Goal: Information Seeking & Learning: Check status

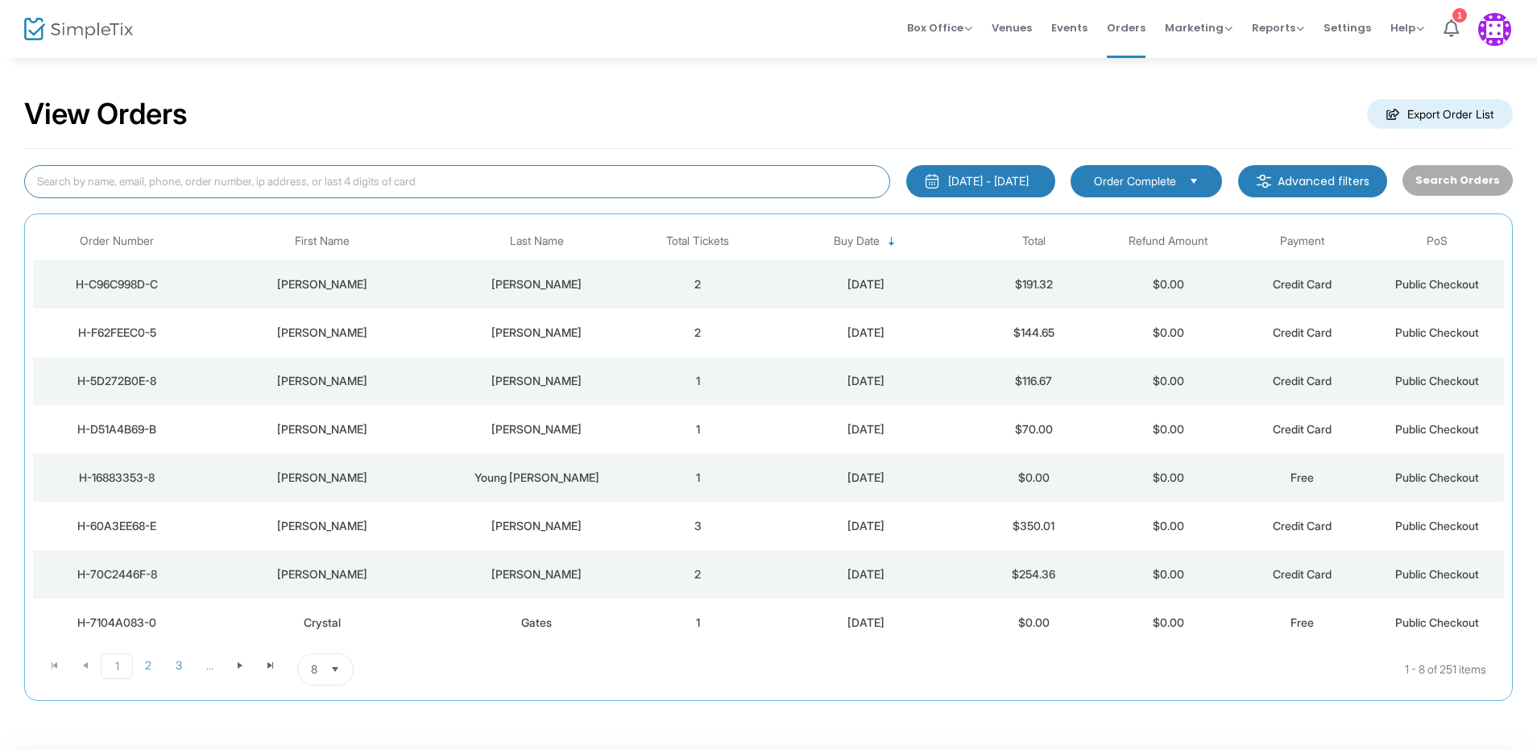
click at [513, 181] on input at bounding box center [457, 181] width 866 height 33
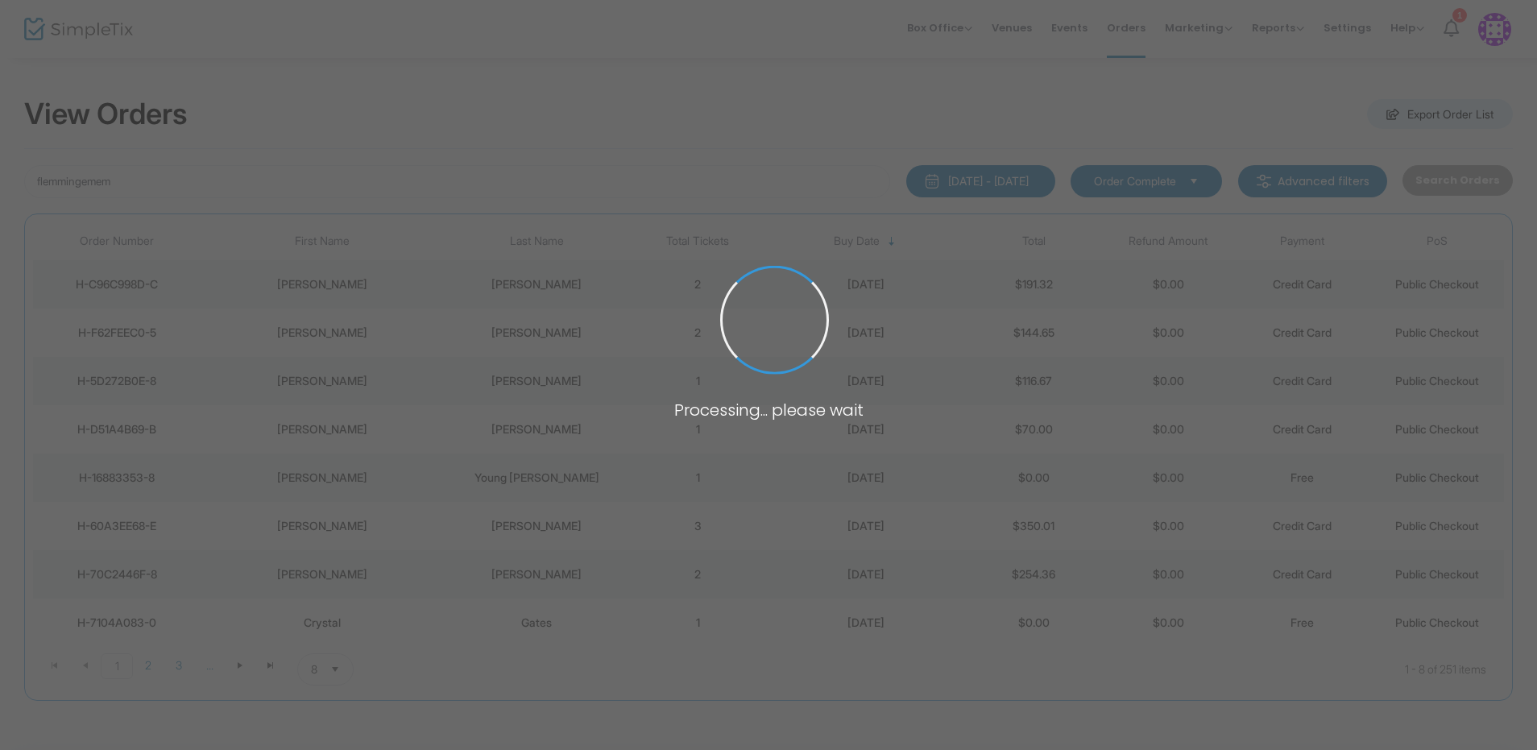
click at [132, 160] on div "flemmingemem [DATE] - [DATE] Last 30 Days [DATE] [DATE] This week This Month La…" at bounding box center [768, 425] width 1488 height 552
click at [126, 184] on input "flemmingemem" at bounding box center [457, 181] width 866 height 33
click at [126, 184] on body "Processing... please wait Box Office Sell Tickets Bookings Sell Season Pass Ven…" at bounding box center [768, 375] width 1537 height 750
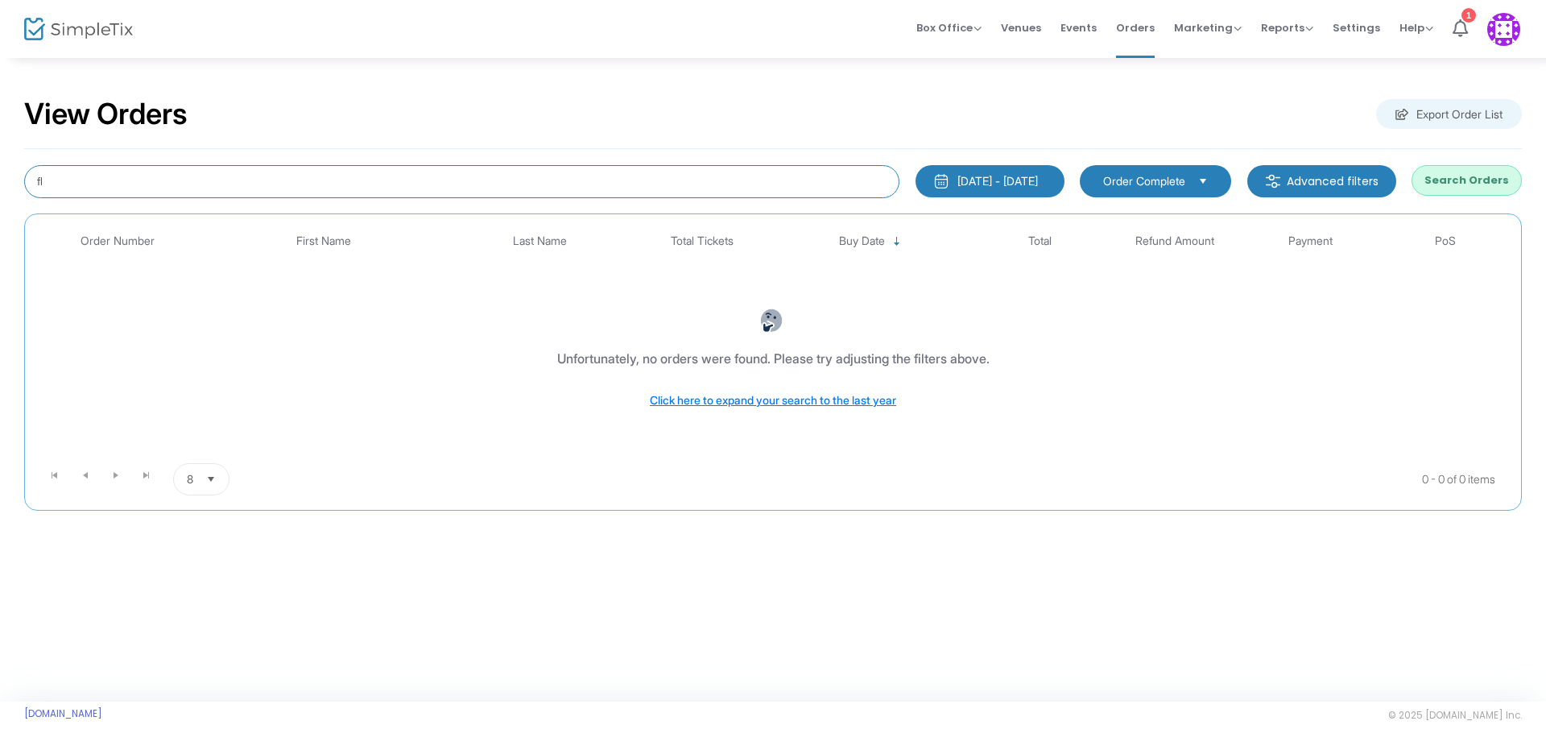
type input "f"
type input "g"
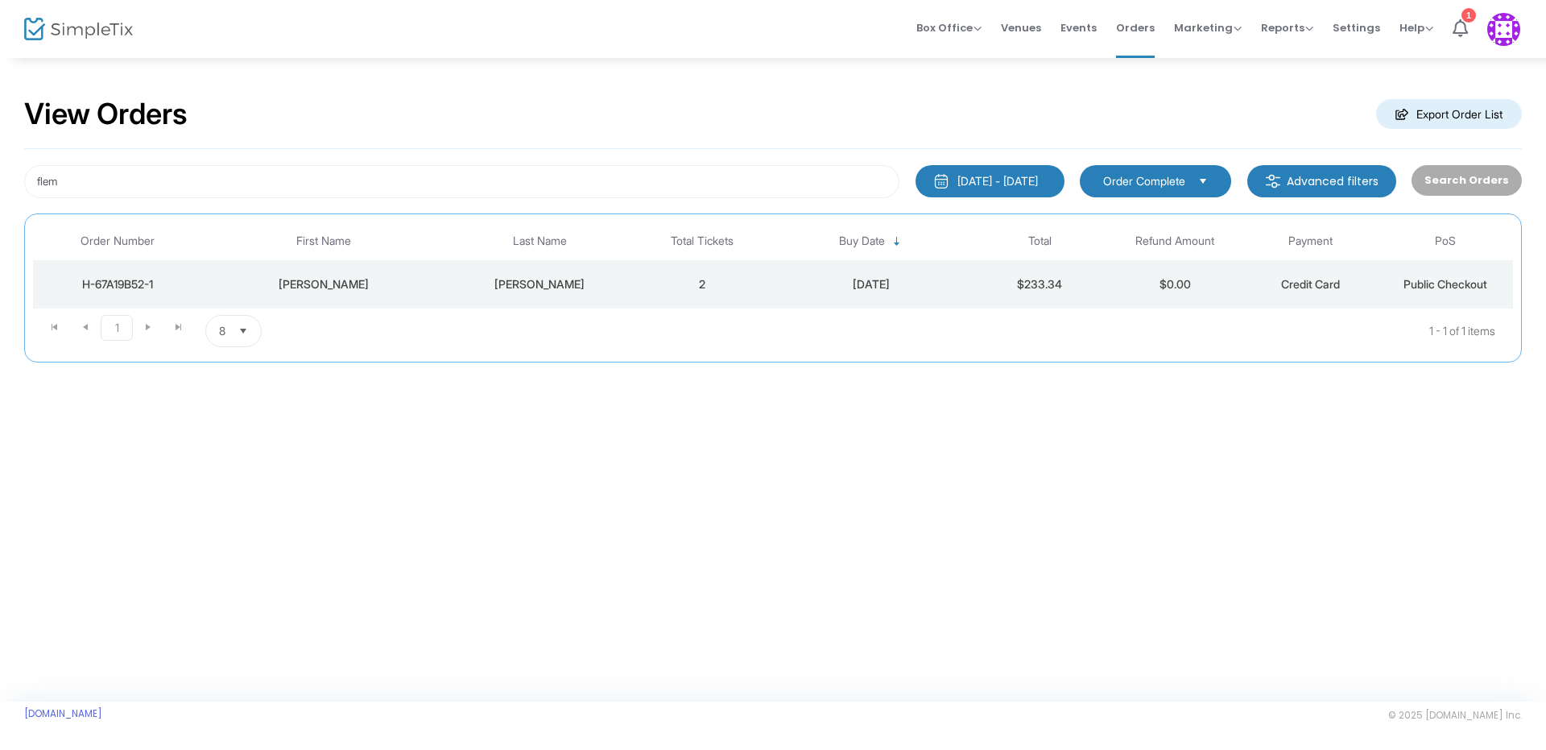
click at [146, 279] on div "H-67A19B52-1" at bounding box center [117, 284] width 161 height 16
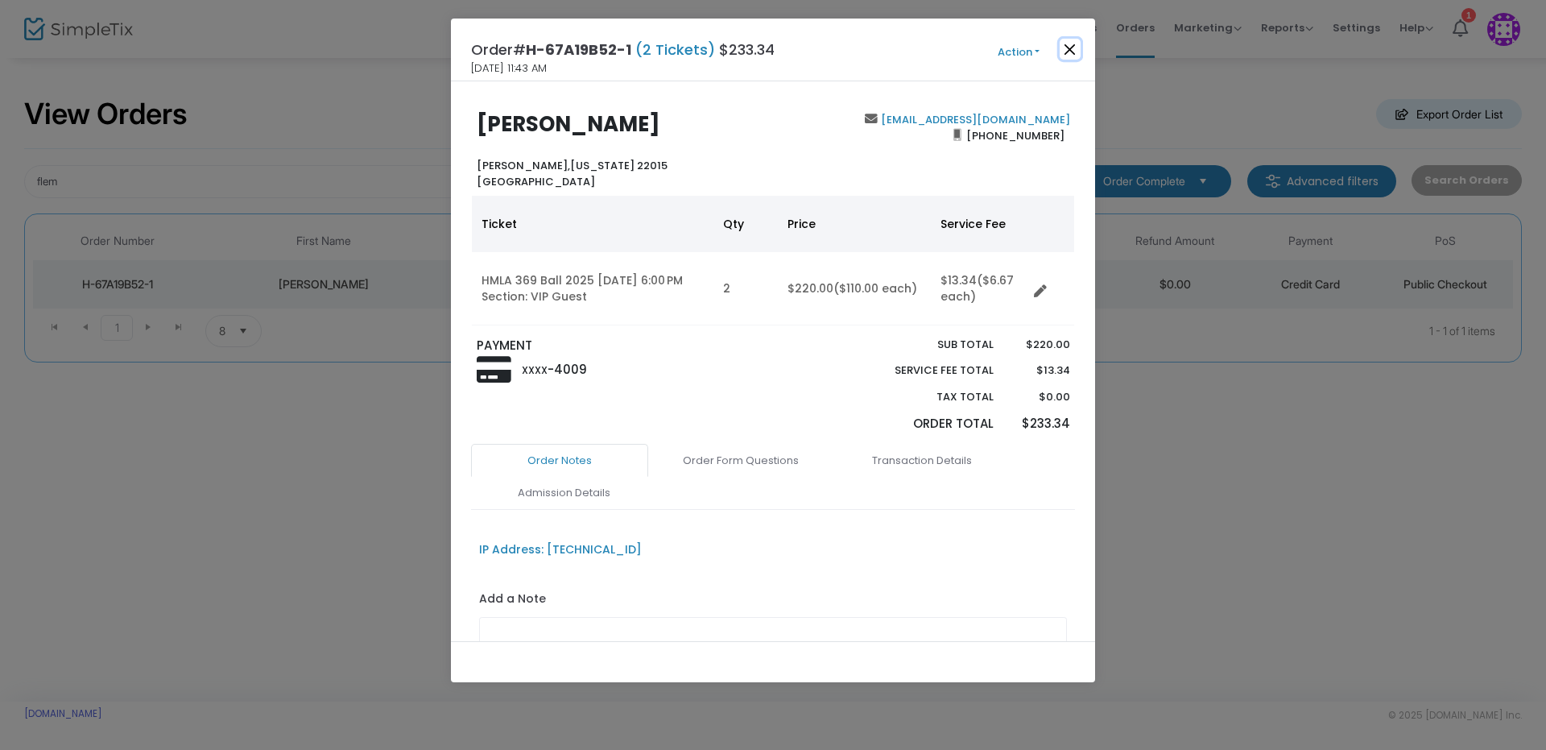
click at [1069, 49] on button "Close" at bounding box center [1070, 49] width 21 height 21
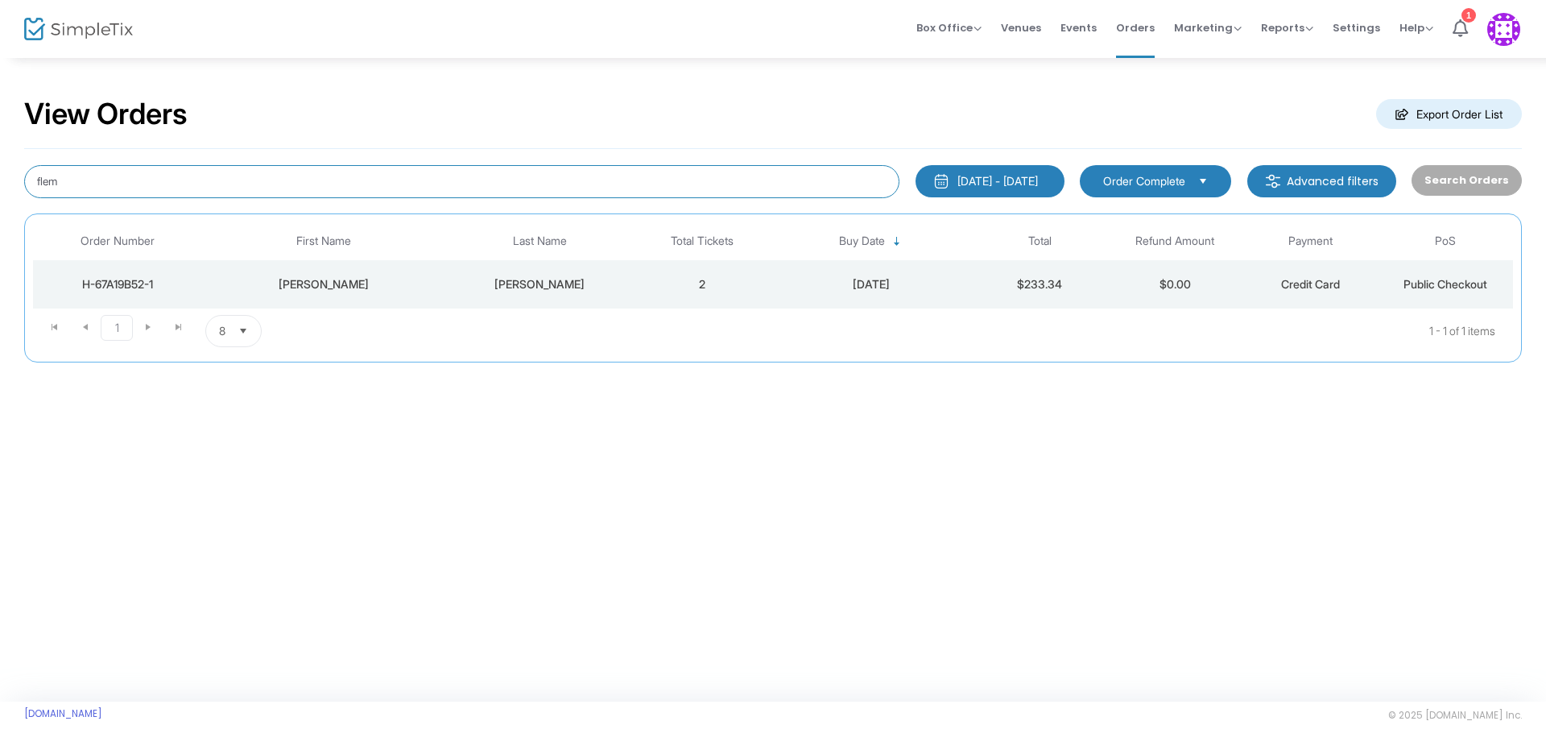
drag, startPoint x: 132, startPoint y: 189, endPoint x: -52, endPoint y: 176, distance: 184.9
click at [0, 176] on html "Processing... please wait Box Office Sell Tickets Bookings Sell Season Pass Ven…" at bounding box center [773, 375] width 1546 height 750
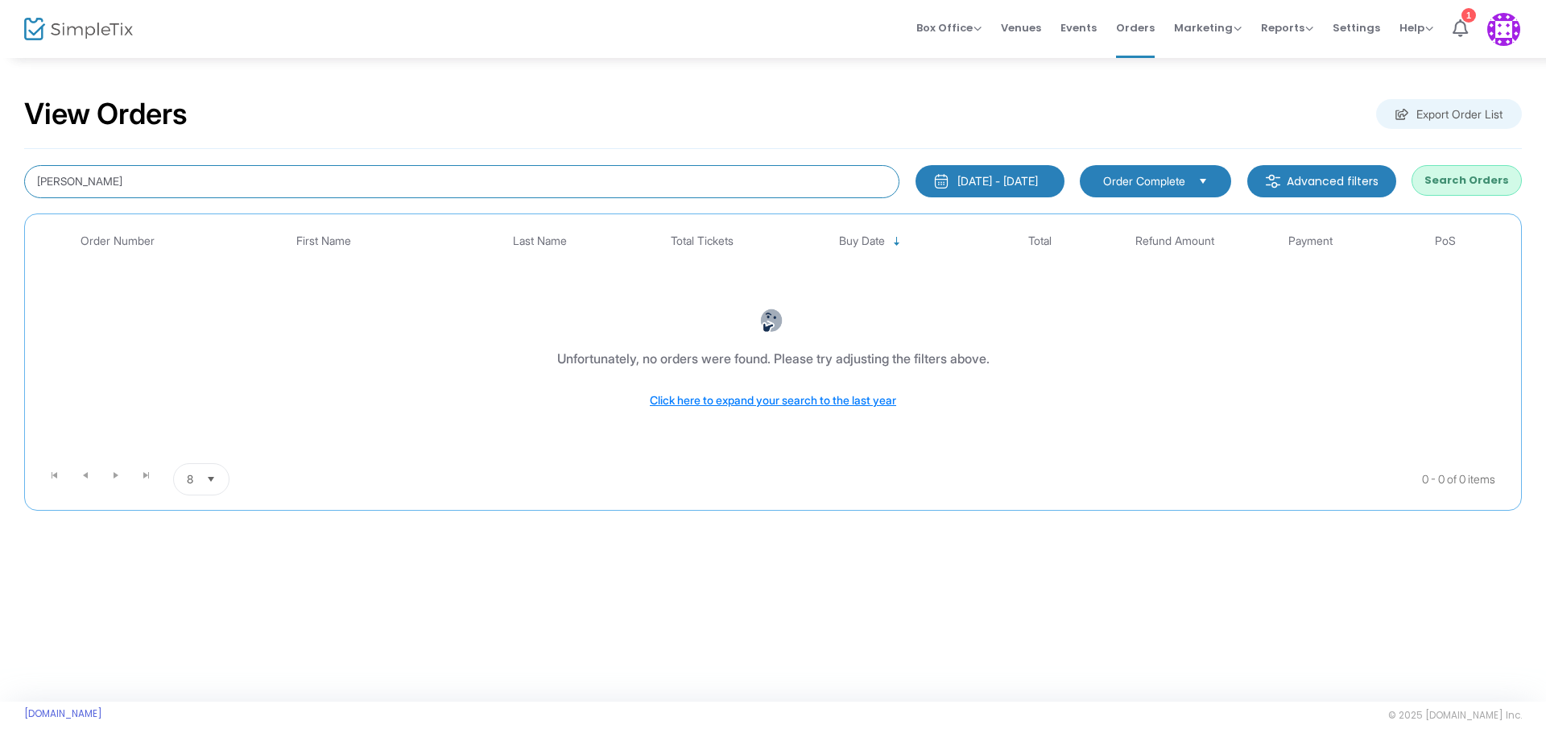
type input "[PERSON_NAME]"
drag, startPoint x: 145, startPoint y: 186, endPoint x: -94, endPoint y: 149, distance: 242.0
click at [0, 149] on html "Processing... please wait Box Office Sell Tickets Bookings Sell Season Pass Ven…" at bounding box center [773, 375] width 1546 height 750
drag, startPoint x: 157, startPoint y: 189, endPoint x: -231, endPoint y: 150, distance: 390.2
click at [0, 150] on html "Processing... please wait Box Office Sell Tickets Bookings Sell Season Pass Ven…" at bounding box center [773, 375] width 1546 height 750
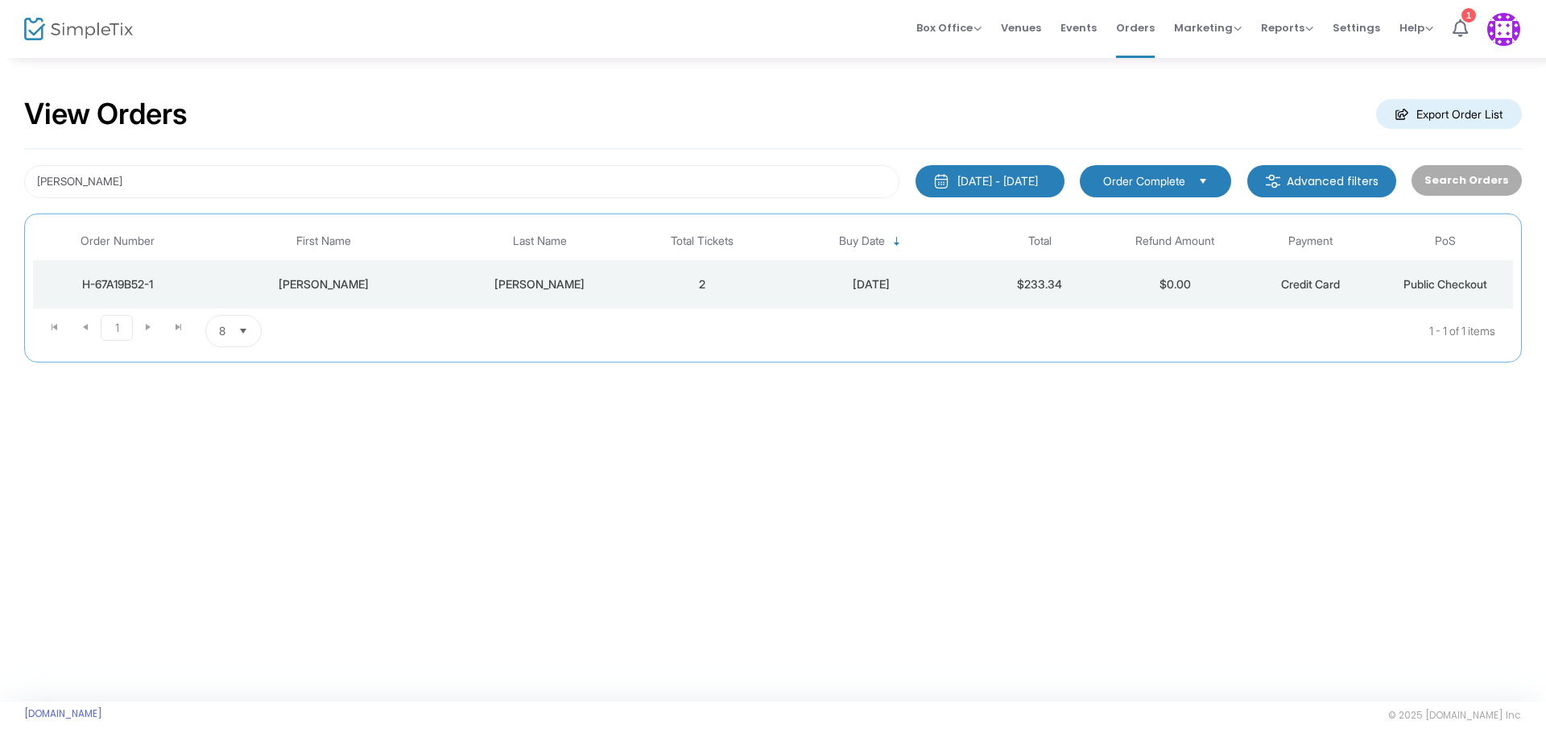
click at [130, 279] on div "H-67A19B52-1" at bounding box center [117, 284] width 161 height 16
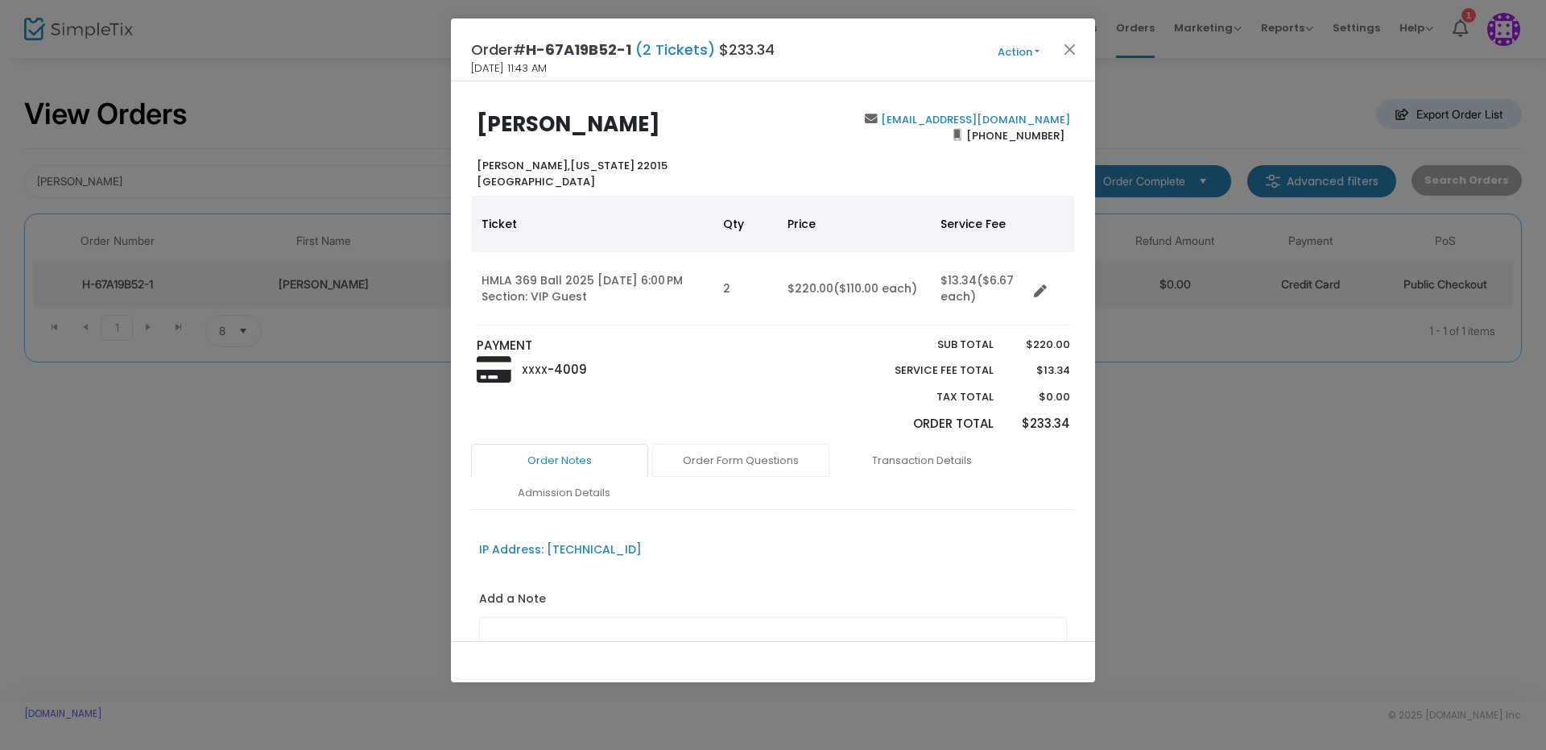
click at [725, 453] on link "Order Form Questions" at bounding box center [740, 461] width 177 height 34
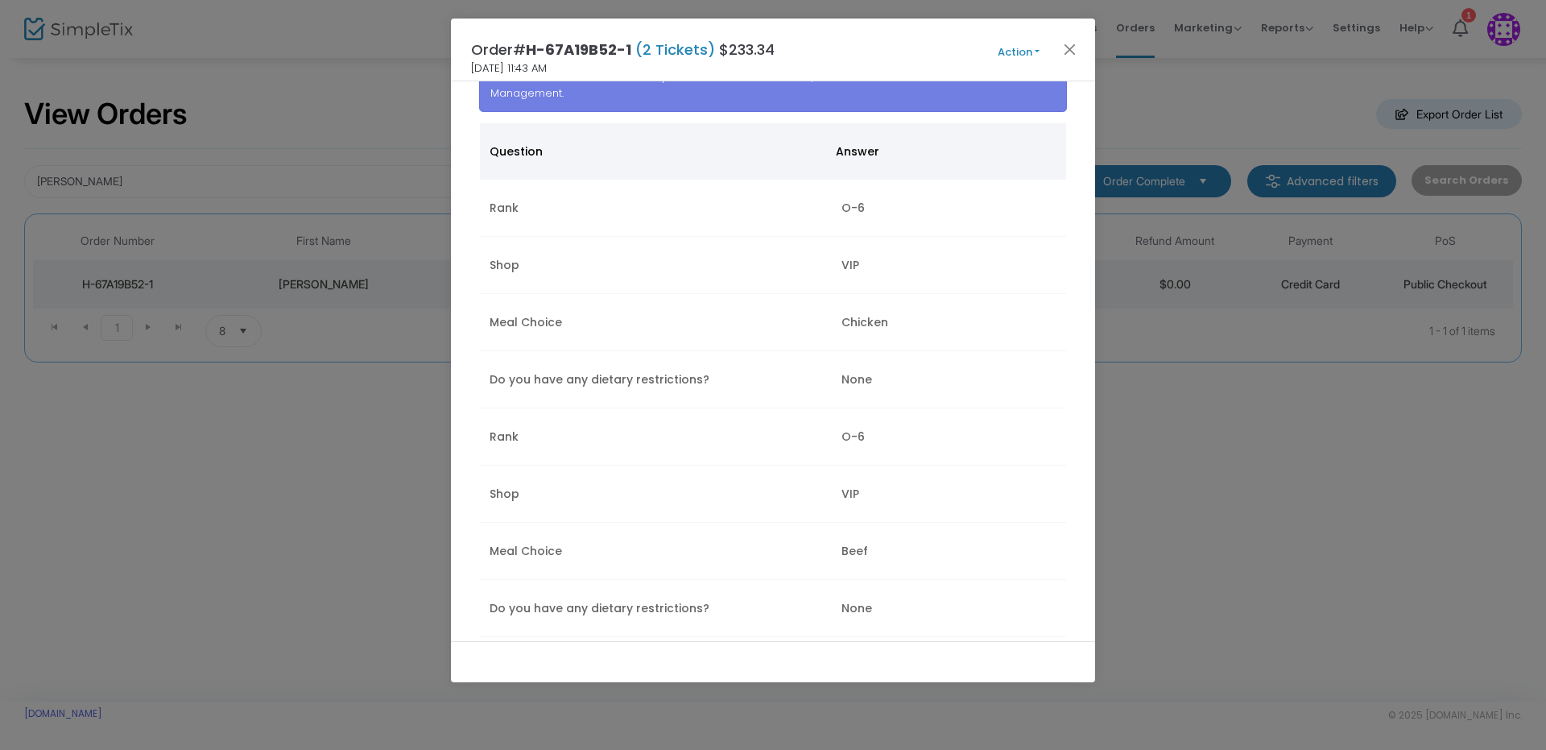
scroll to position [242, 0]
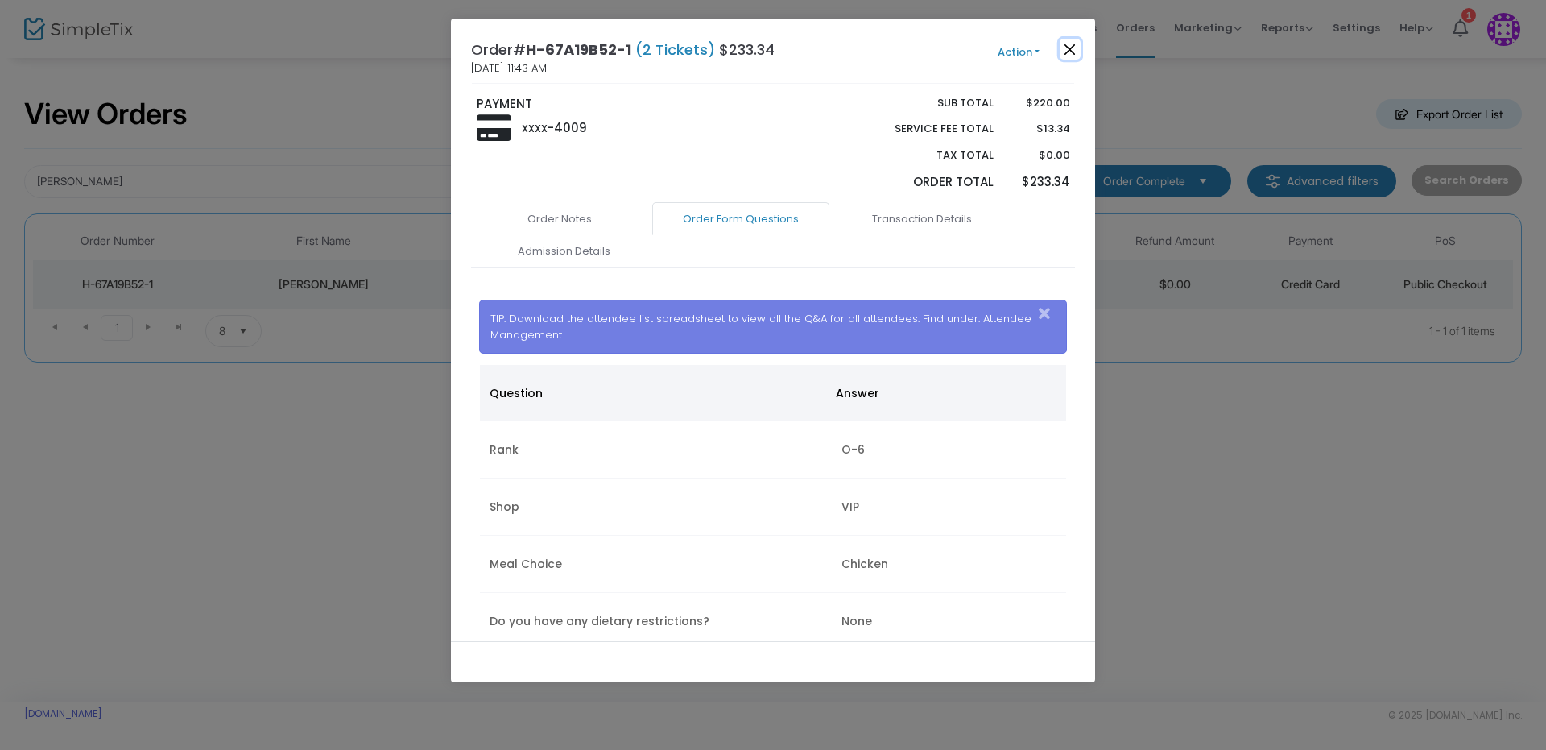
click at [1065, 56] on button "Close" at bounding box center [1070, 49] width 21 height 21
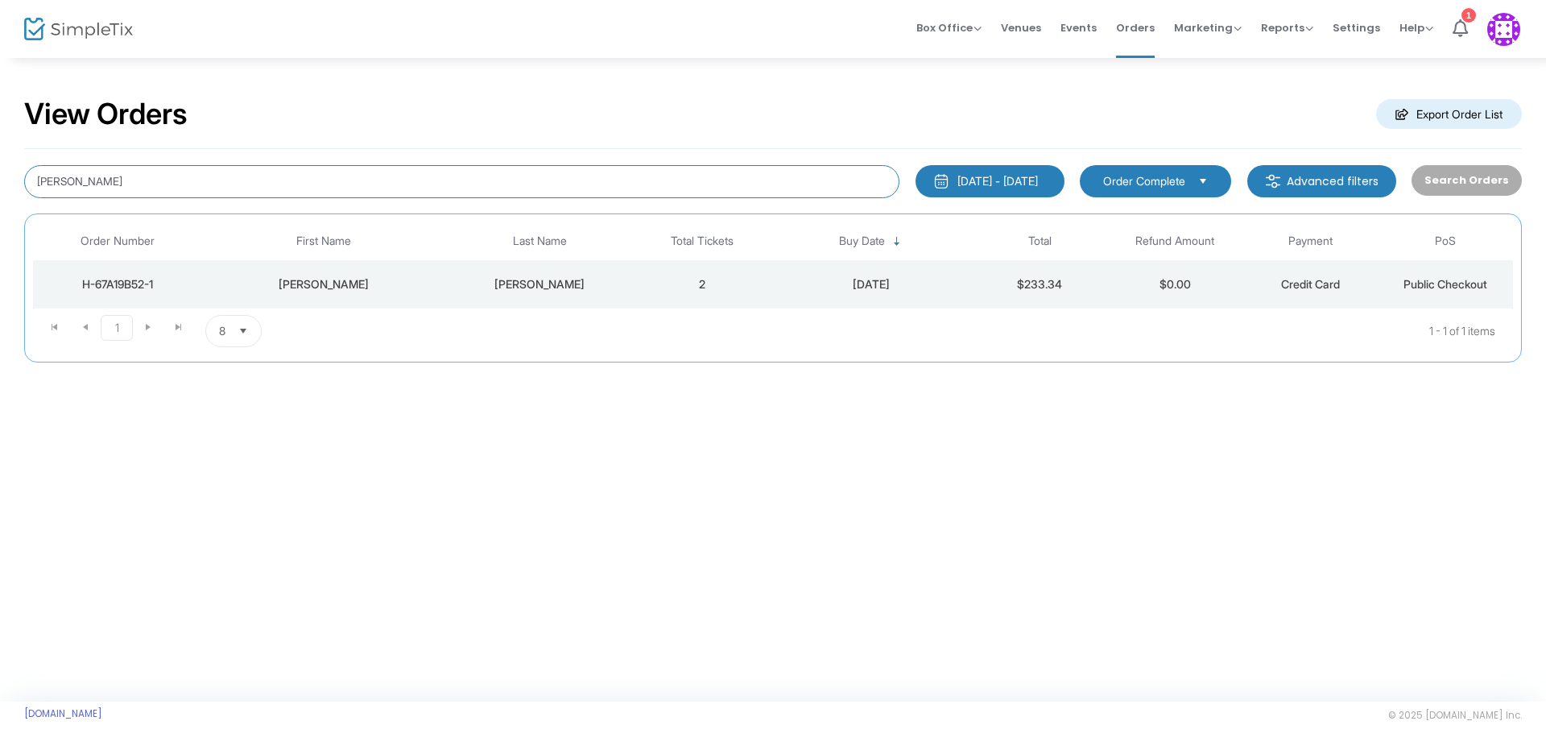
click at [343, 176] on input "[PERSON_NAME]" at bounding box center [461, 181] width 875 height 33
drag, startPoint x: 255, startPoint y: 177, endPoint x: -515, endPoint y: 172, distance: 770.8
click at [0, 172] on html "Processing... please wait Box Office Sell Tickets Bookings Sell Season Pass Ven…" at bounding box center [773, 375] width 1546 height 750
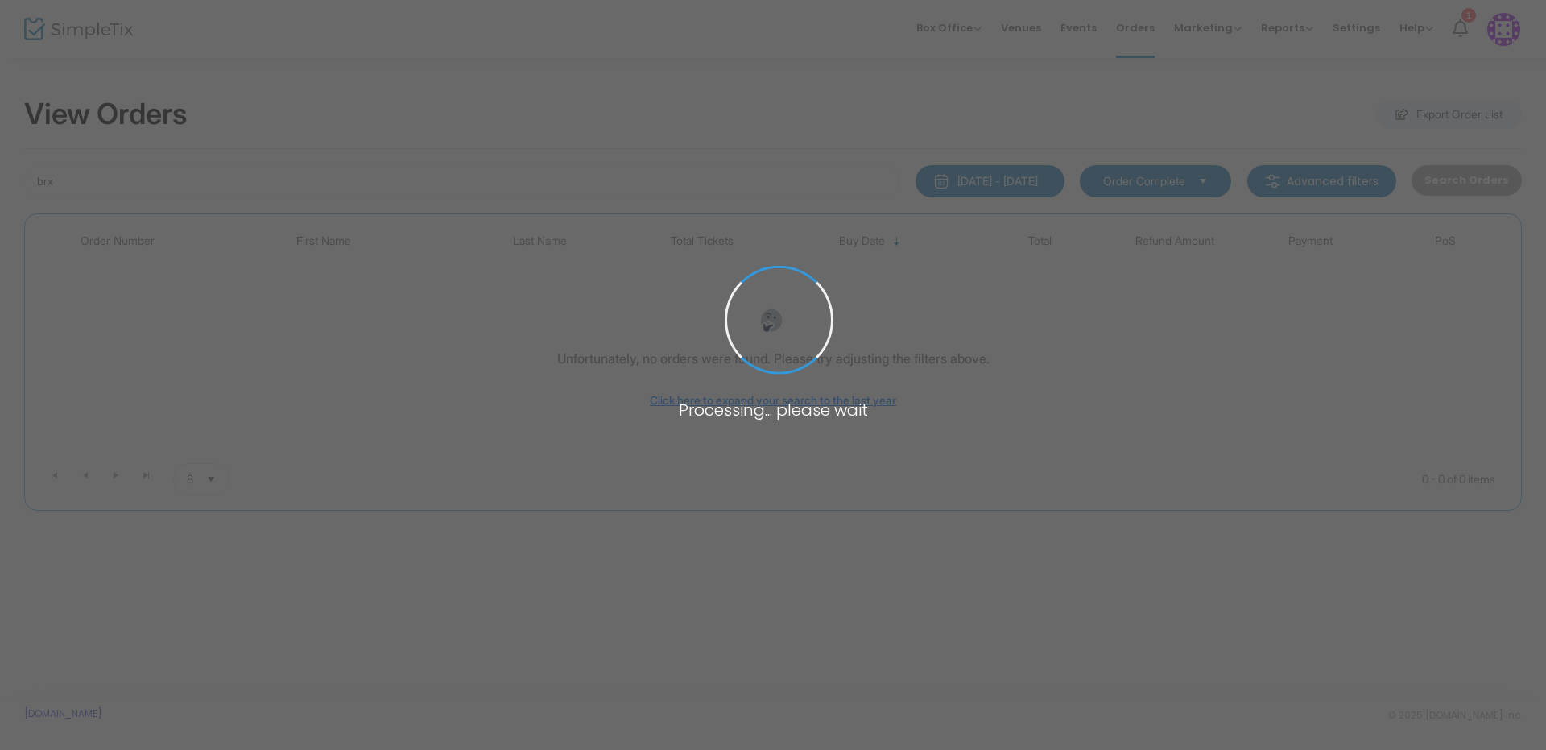
click at [249, 189] on body "Processing... please wait Box Office Sell Tickets Bookings Sell Season Pass Ven…" at bounding box center [773, 375] width 1546 height 750
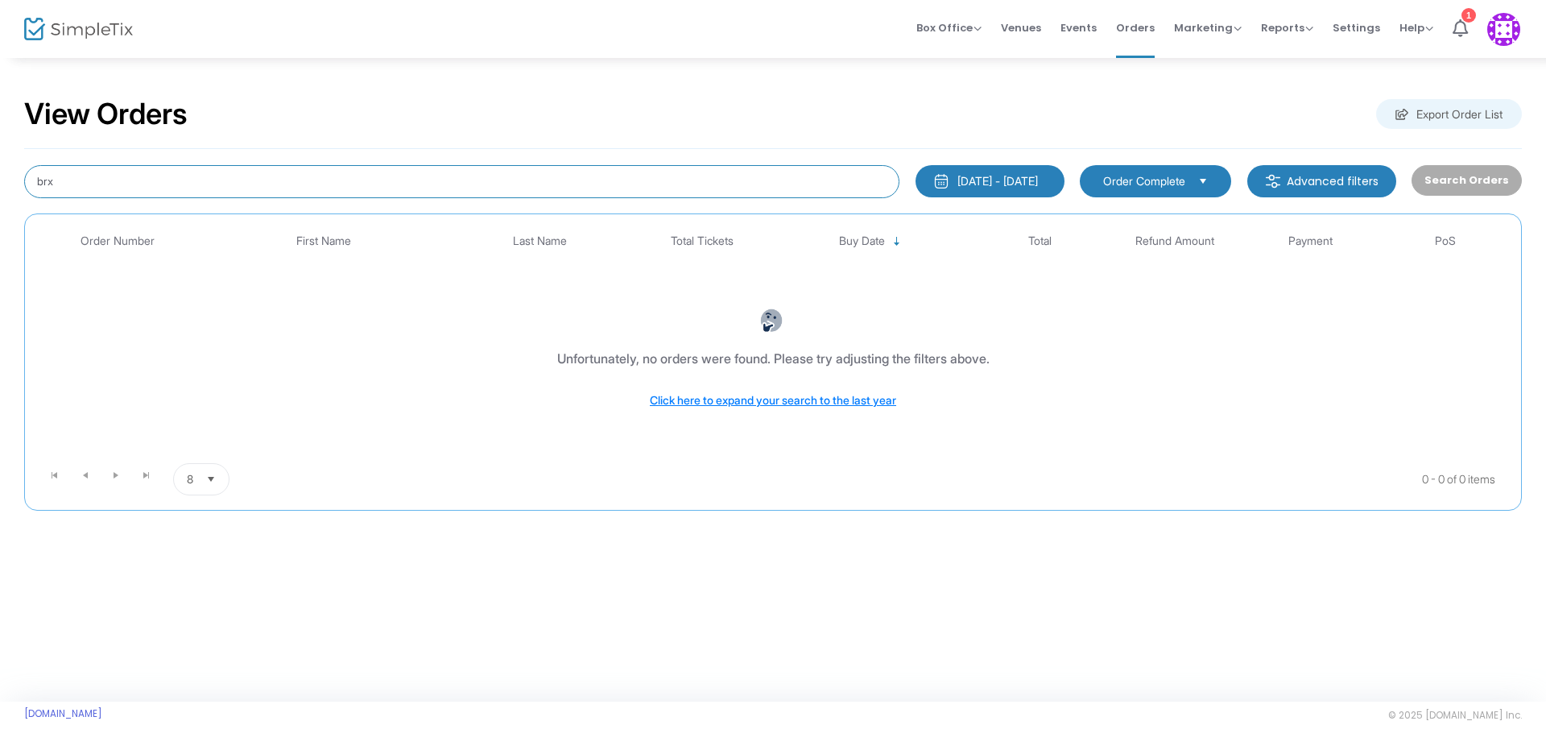
click at [247, 187] on input "brx" at bounding box center [461, 181] width 875 height 33
type input "[PERSON_NAME]"
drag, startPoint x: 145, startPoint y: 181, endPoint x: -264, endPoint y: 184, distance: 409.1
click at [0, 184] on html "Processing... please wait Box Office Sell Tickets Bookings Sell Season Pass Ven…" at bounding box center [773, 375] width 1546 height 750
type input "[PERSON_NAME]"
